Goal: Task Accomplishment & Management: Use online tool/utility

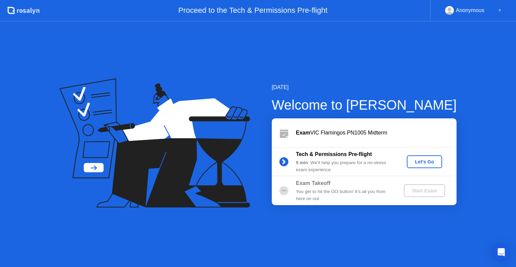
click at [423, 160] on div "Let's Go" at bounding box center [425, 161] width 30 height 5
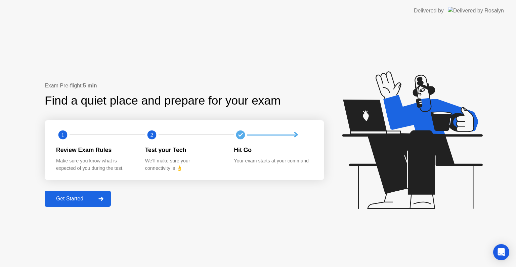
click at [73, 197] on div "Get Started" at bounding box center [70, 199] width 46 height 6
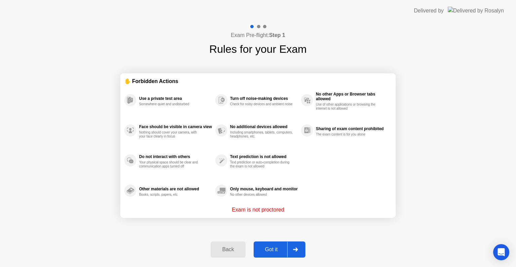
click at [267, 248] on div "Got it" at bounding box center [272, 249] width 32 height 6
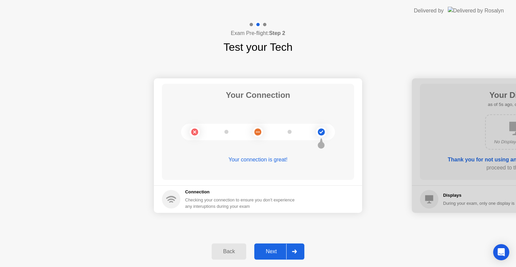
click at [279, 250] on div "Next" at bounding box center [271, 251] width 30 height 6
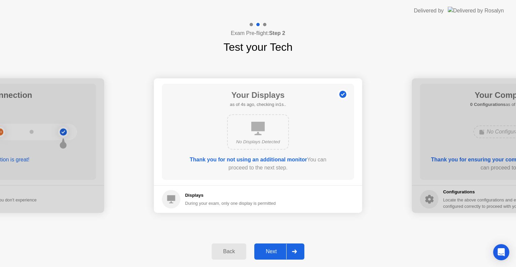
click at [279, 250] on div "Next" at bounding box center [271, 251] width 30 height 6
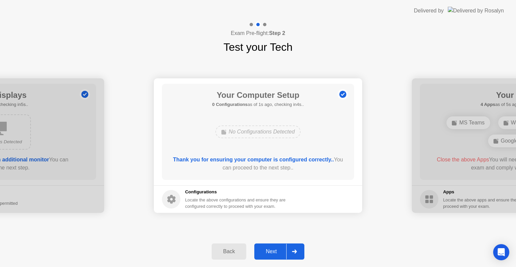
click at [279, 250] on div "Next" at bounding box center [271, 251] width 30 height 6
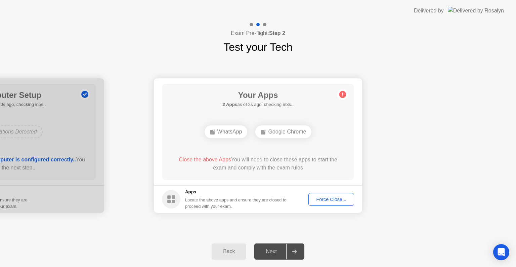
click at [329, 197] on div "Force Close..." at bounding box center [331, 199] width 41 height 5
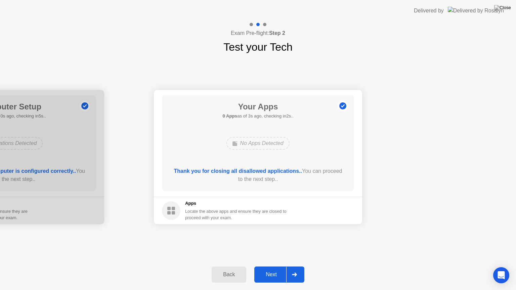
click at [275, 266] on button "Next" at bounding box center [279, 275] width 50 height 16
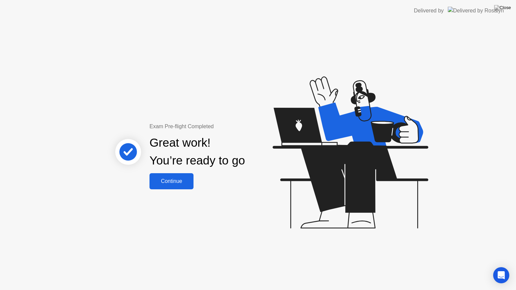
click at [164, 181] on div "Continue" at bounding box center [172, 181] width 40 height 6
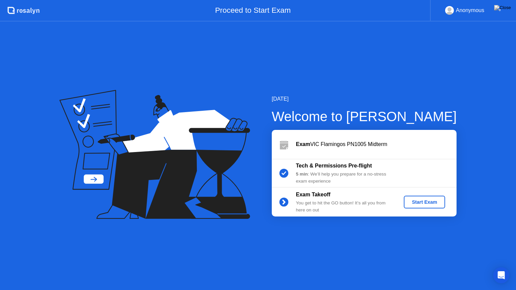
click at [432, 202] on div "Start Exam" at bounding box center [425, 202] width 36 height 5
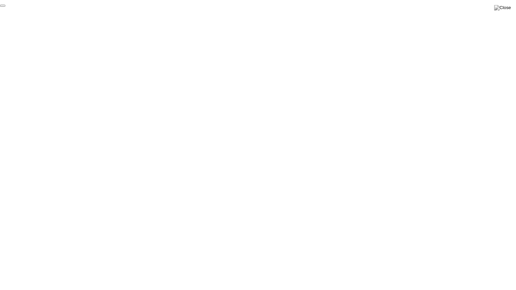
click div "End Proctoring Session"
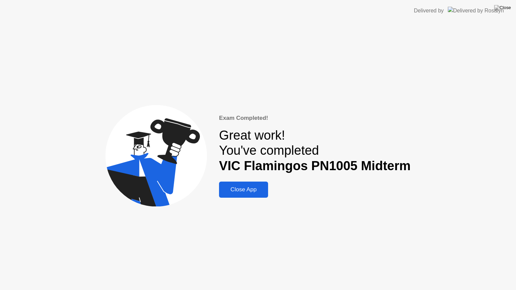
click at [242, 189] on div "Close App" at bounding box center [243, 189] width 45 height 7
